Goal: Task Accomplishment & Management: Manage account settings

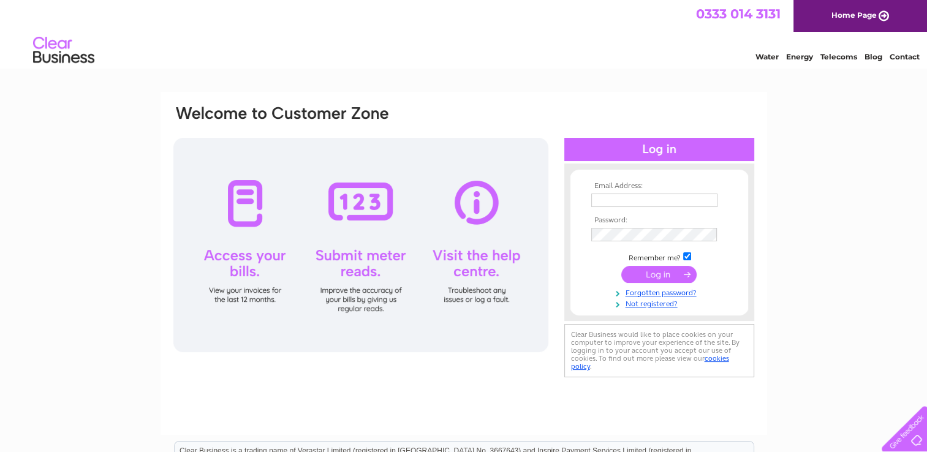
type input "[EMAIL_ADDRESS][DOMAIN_NAME]"
click at [692, 278] on input "submit" at bounding box center [658, 274] width 75 height 17
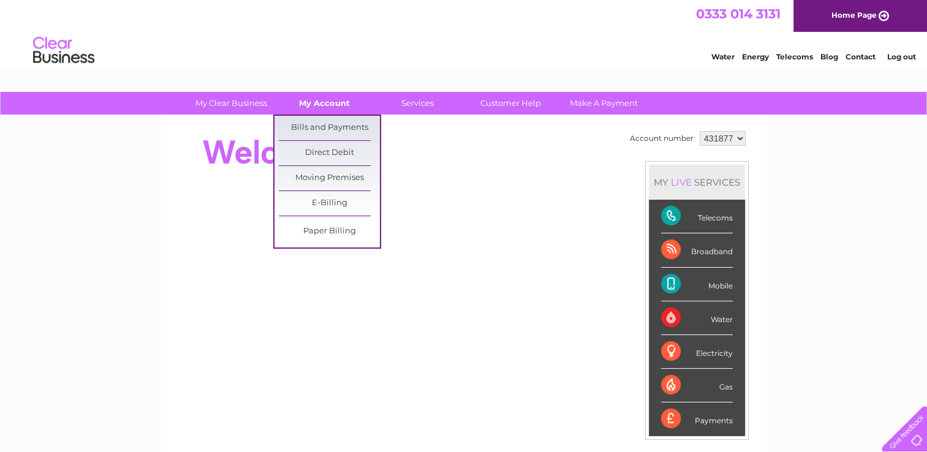
click at [329, 107] on link "My Account" at bounding box center [324, 103] width 101 height 23
click at [321, 131] on link "Bills and Payments" at bounding box center [329, 128] width 101 height 25
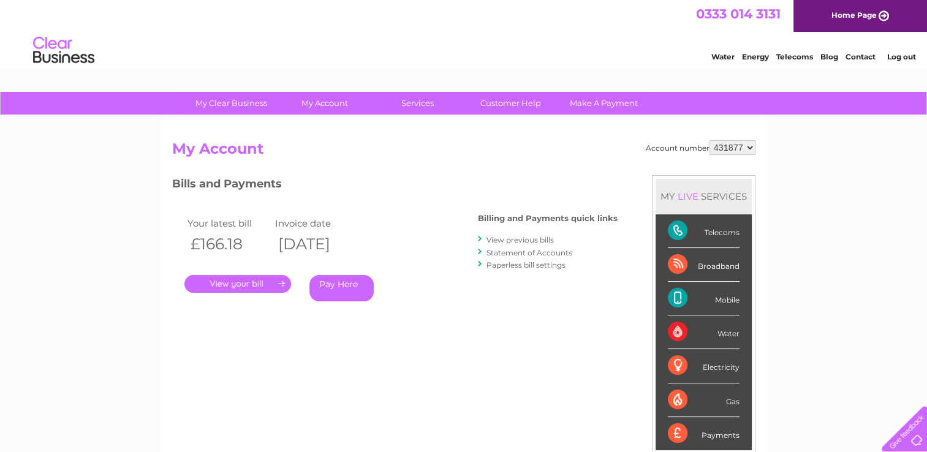
click at [262, 283] on link "." at bounding box center [237, 284] width 107 height 18
click at [267, 283] on link "." at bounding box center [237, 284] width 107 height 18
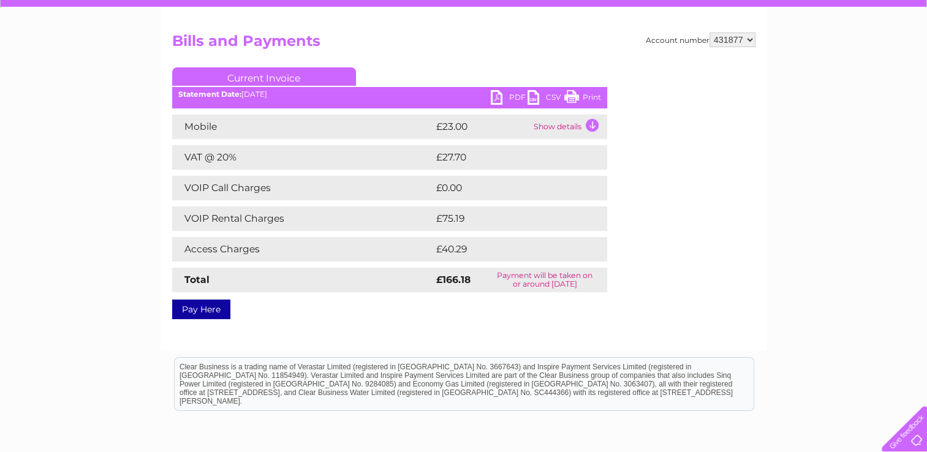
scroll to position [123, 0]
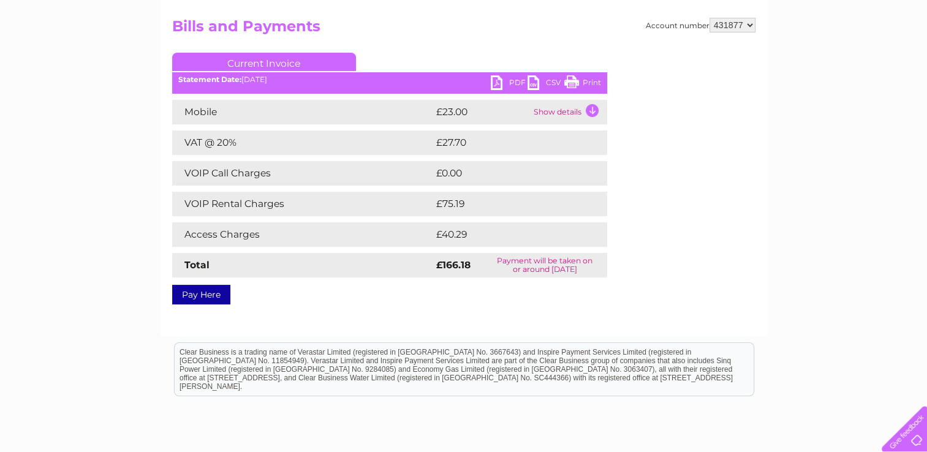
click at [514, 82] on link "PDF" at bounding box center [509, 84] width 37 height 18
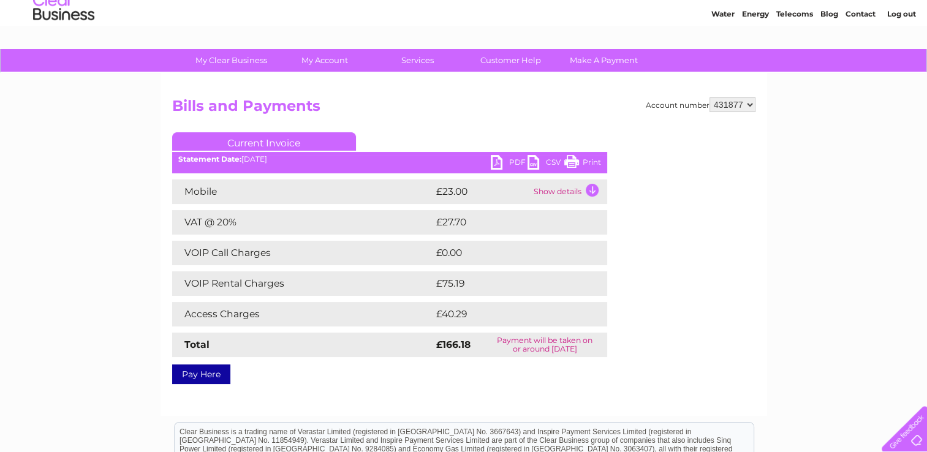
scroll to position [0, 0]
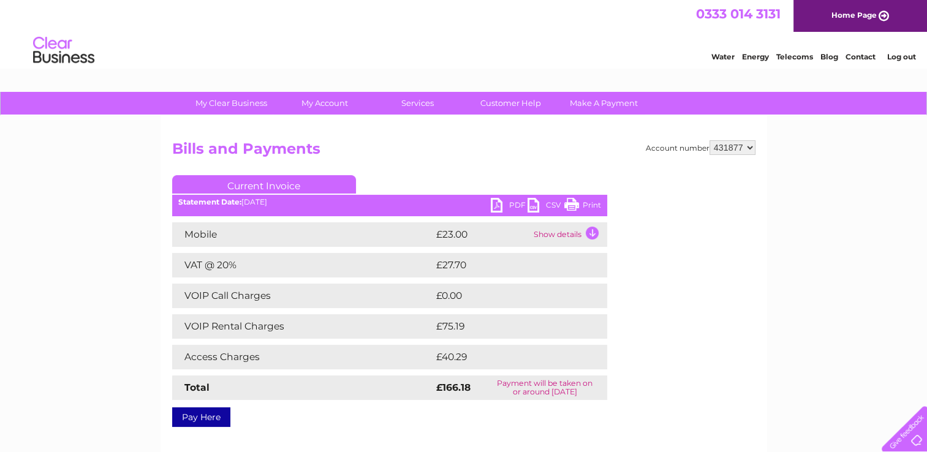
click at [897, 56] on link "Log out" at bounding box center [901, 56] width 29 height 9
